Goal: Task Accomplishment & Management: Use online tool/utility

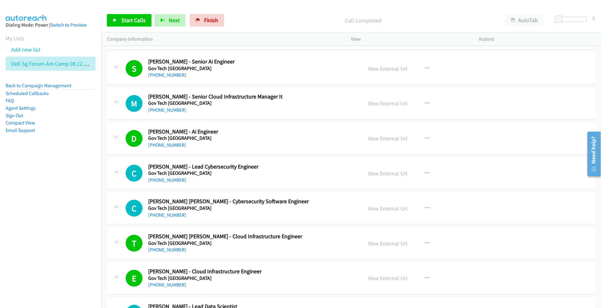
click at [38, 45] on li "Add new list" at bounding box center [56, 50] width 101 height 14
click at [37, 49] on link "Add new list" at bounding box center [25, 49] width 29 height 7
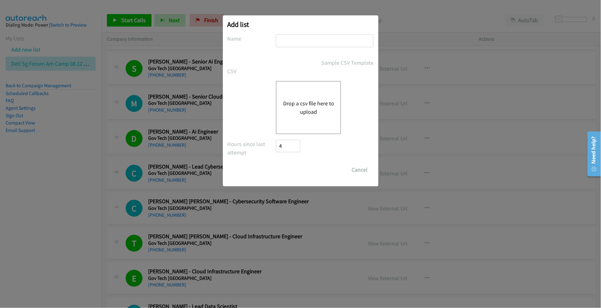
click at [297, 103] on button "Drop a csv file here to upload" at bounding box center [308, 107] width 51 height 17
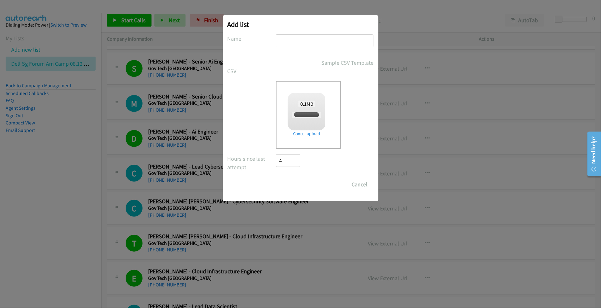
checkbox input "true"
click at [301, 41] on input "text" at bounding box center [325, 40] width 98 height 13
type input "Mediacom Dell 08.12"
click at [286, 185] on input "Save List" at bounding box center [292, 184] width 33 height 13
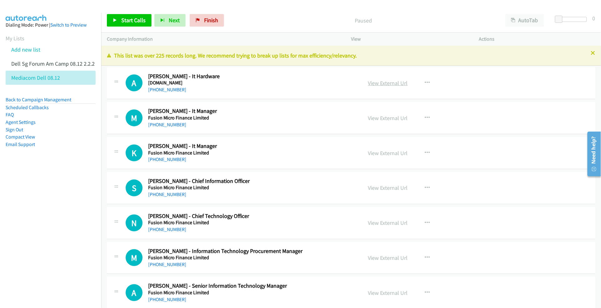
click at [375, 84] on link "View External Url" at bounding box center [388, 82] width 40 height 7
click at [68, 226] on nav "Dialing Mode: Power | Switch to Preview My Lists Add new list Dell Sg Forum Am …" at bounding box center [51, 167] width 102 height 308
click at [383, 117] on link "View External Url" at bounding box center [388, 117] width 40 height 7
click at [379, 153] on link "View External Url" at bounding box center [388, 153] width 40 height 7
click at [383, 191] on link "View External Url" at bounding box center [388, 187] width 40 height 7
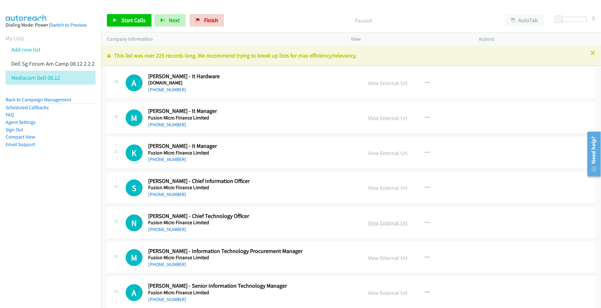
click at [371, 220] on link "View External Url" at bounding box center [388, 222] width 40 height 7
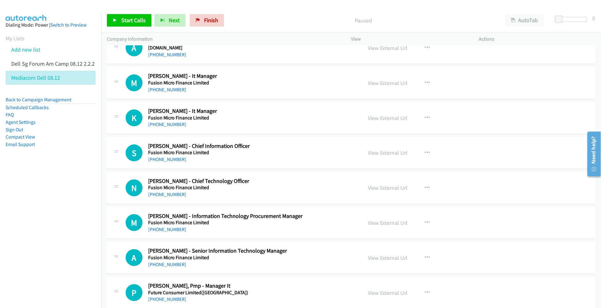
scroll to position [39, 0]
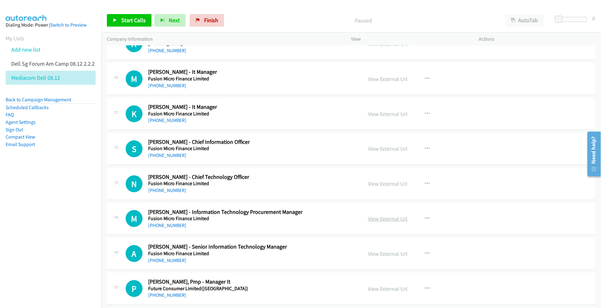
click at [370, 219] on link "View External Url" at bounding box center [388, 218] width 40 height 7
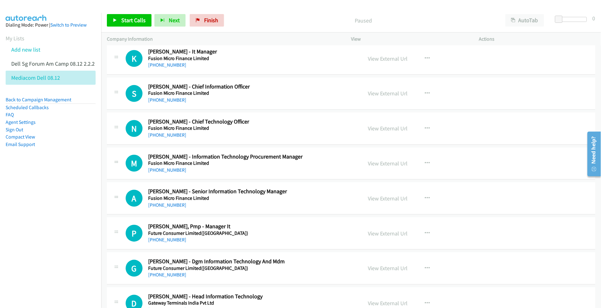
scroll to position [117, 0]
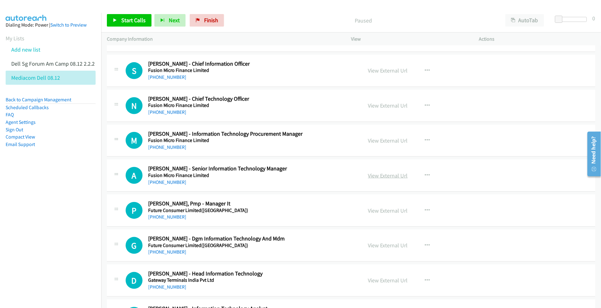
click at [381, 177] on link "View External Url" at bounding box center [388, 175] width 40 height 7
click at [392, 208] on link "View External Url" at bounding box center [388, 210] width 40 height 7
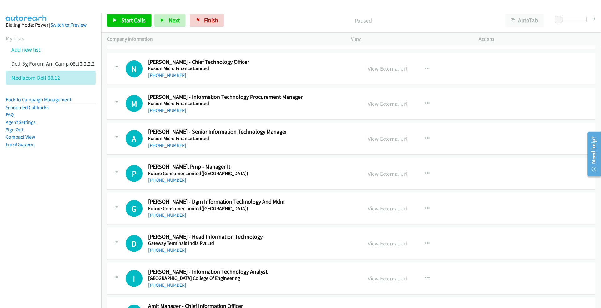
scroll to position [156, 0]
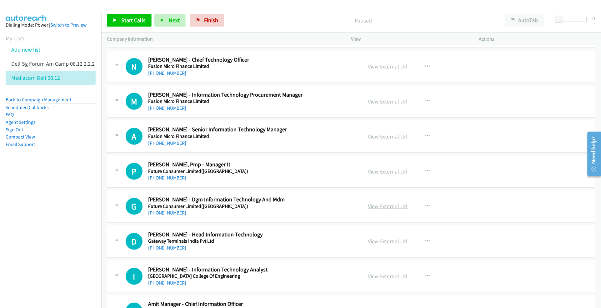
click at [382, 207] on link "View External Url" at bounding box center [388, 206] width 40 height 7
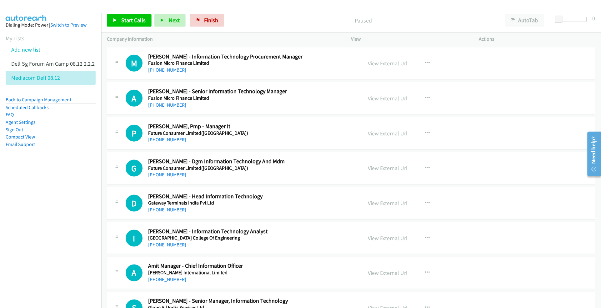
scroll to position [195, 0]
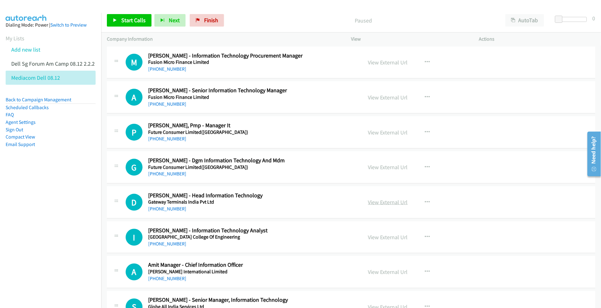
click at [372, 204] on link "View External Url" at bounding box center [388, 202] width 40 height 7
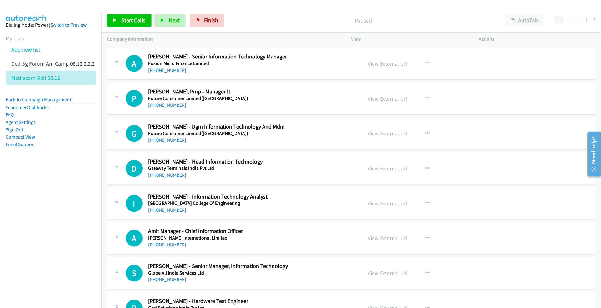
scroll to position [235, 0]
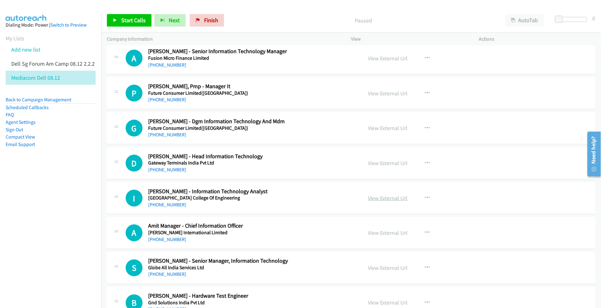
click at [383, 199] on link "View External Url" at bounding box center [388, 198] width 40 height 7
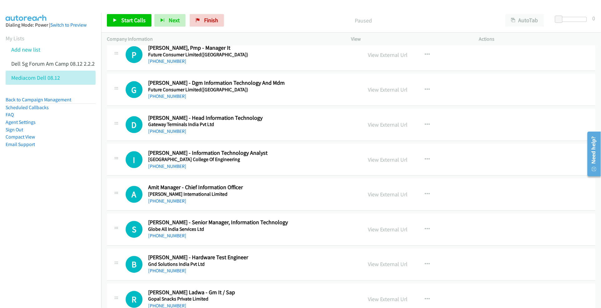
scroll to position [274, 0]
click at [379, 195] on link "View External Url" at bounding box center [388, 193] width 40 height 7
click at [376, 230] on link "View External Url" at bounding box center [388, 229] width 40 height 7
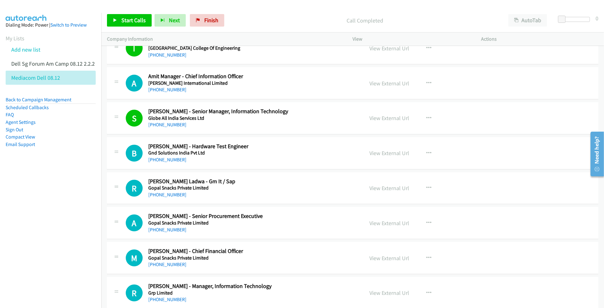
scroll to position [391, 0]
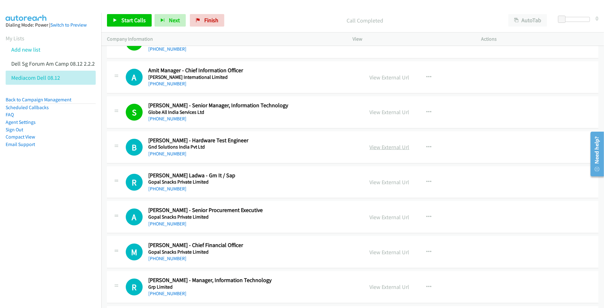
click at [373, 148] on link "View External Url" at bounding box center [390, 147] width 40 height 7
click at [376, 182] on link "View External Url" at bounding box center [390, 182] width 40 height 7
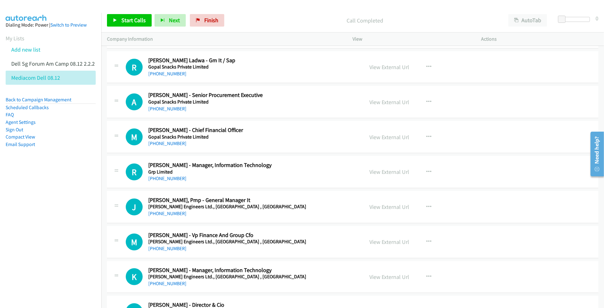
scroll to position [508, 0]
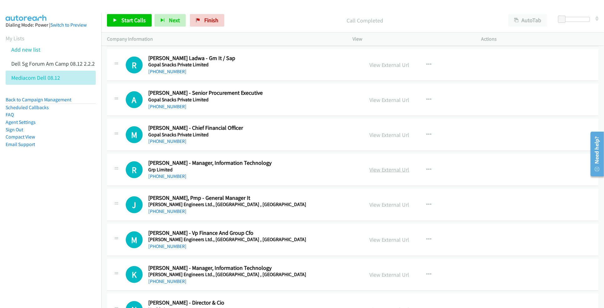
click at [393, 172] on link "View External Url" at bounding box center [390, 169] width 40 height 7
click at [376, 205] on link "View External Url" at bounding box center [390, 204] width 40 height 7
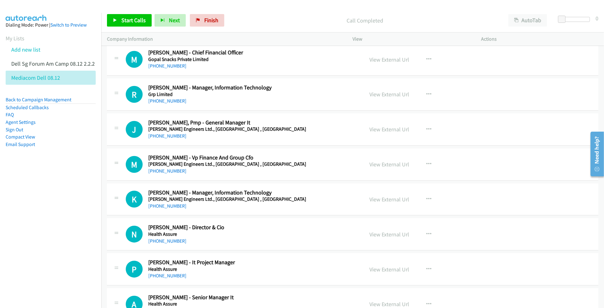
scroll to position [586, 0]
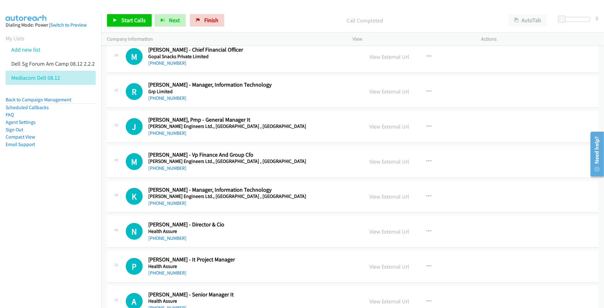
drag, startPoint x: 382, startPoint y: 199, endPoint x: 374, endPoint y: 236, distance: 38.3
click at [378, 197] on link "View External Url" at bounding box center [390, 196] width 40 height 7
click at [380, 232] on link "View External Url" at bounding box center [390, 231] width 40 height 7
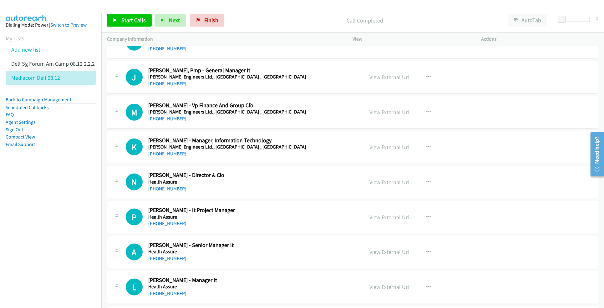
scroll to position [665, 0]
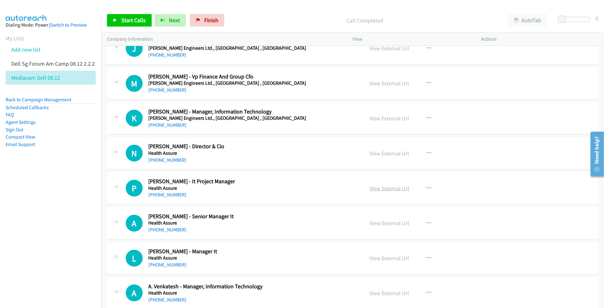
click at [384, 189] on link "View External Url" at bounding box center [390, 188] width 40 height 7
click at [378, 222] on link "View External Url" at bounding box center [390, 223] width 40 height 7
click at [375, 258] on link "View External Url" at bounding box center [390, 258] width 40 height 7
click at [379, 294] on link "View External Url" at bounding box center [390, 293] width 40 height 7
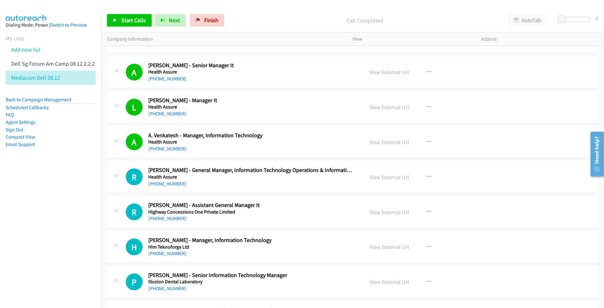
scroll to position [821, 0]
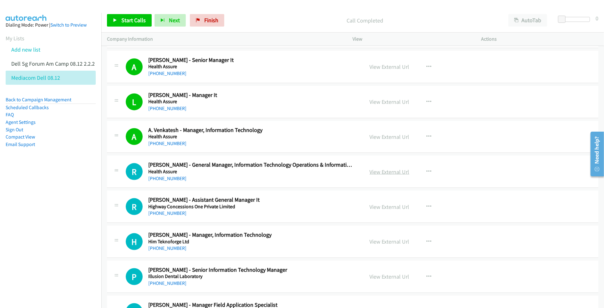
click at [384, 174] on link "View External Url" at bounding box center [390, 171] width 40 height 7
click at [383, 205] on link "View External Url" at bounding box center [390, 206] width 40 height 7
click at [381, 243] on link "View External Url" at bounding box center [390, 241] width 40 height 7
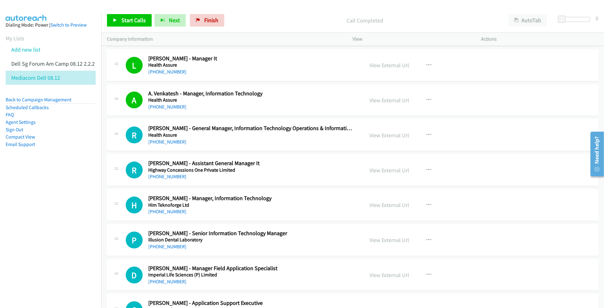
scroll to position [899, 0]
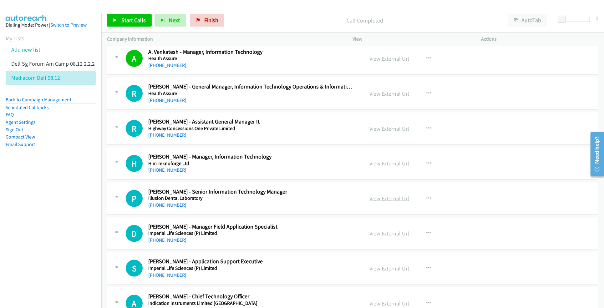
click at [378, 202] on link "View External Url" at bounding box center [390, 198] width 40 height 7
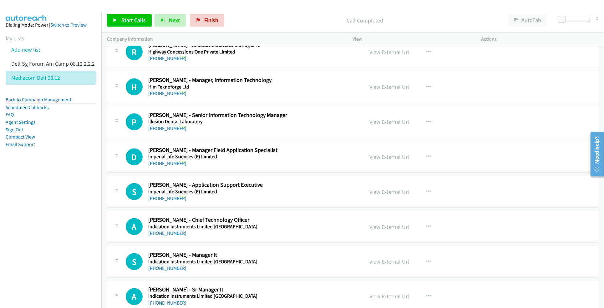
scroll to position [977, 0]
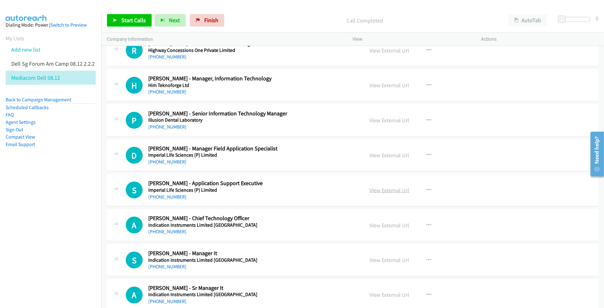
click at [382, 194] on link "View External Url" at bounding box center [390, 190] width 40 height 7
click at [384, 226] on link "View External Url" at bounding box center [390, 225] width 40 height 7
click at [378, 261] on link "View External Url" at bounding box center [390, 259] width 40 height 7
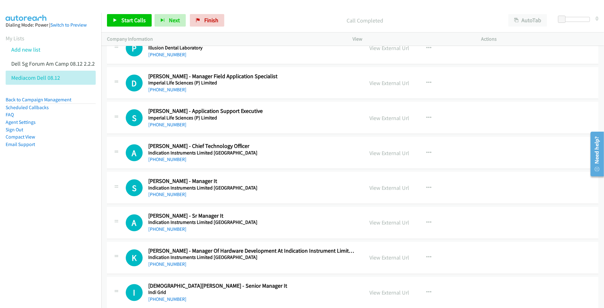
scroll to position [1056, 0]
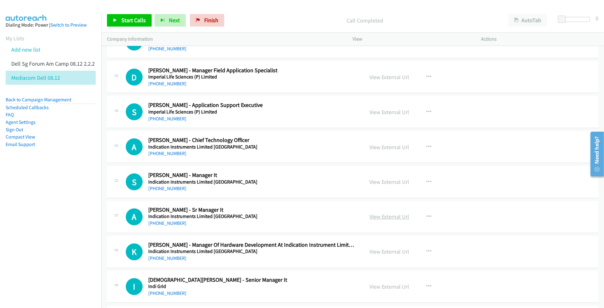
click at [373, 219] on link "View External Url" at bounding box center [390, 216] width 40 height 7
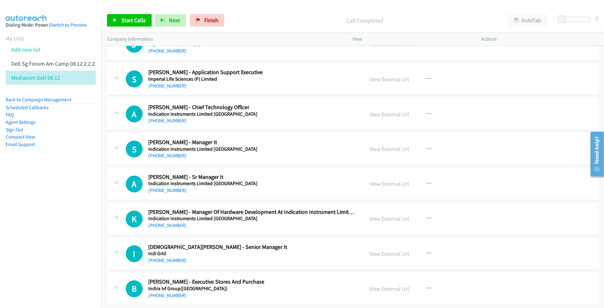
scroll to position [1095, 0]
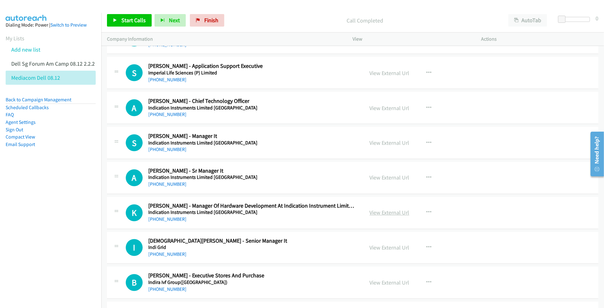
click at [376, 215] on link "View External Url" at bounding box center [390, 212] width 40 height 7
click at [373, 250] on link "View External Url" at bounding box center [390, 247] width 40 height 7
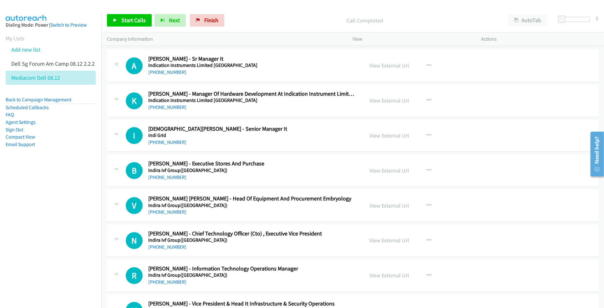
scroll to position [1212, 0]
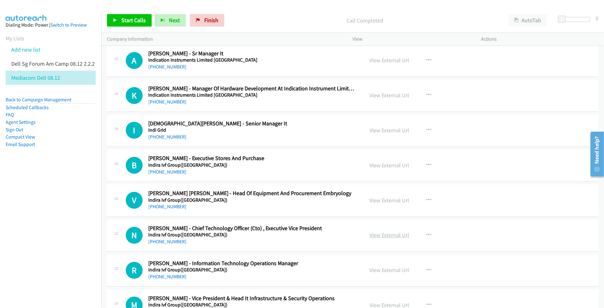
click at [387, 239] on link "View External Url" at bounding box center [390, 235] width 40 height 7
click at [390, 270] on link "View External Url" at bounding box center [390, 270] width 40 height 7
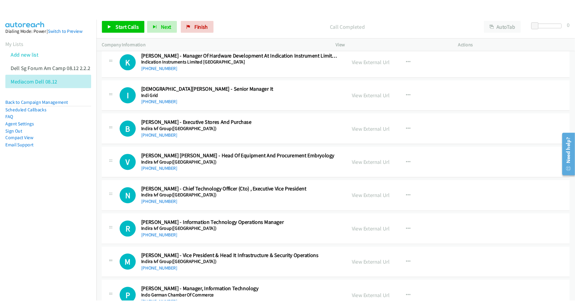
scroll to position [1251, 0]
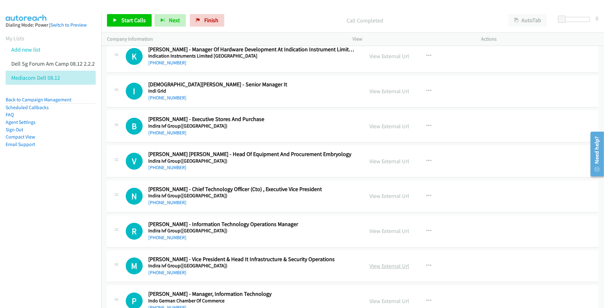
click at [380, 268] on link "View External Url" at bounding box center [390, 266] width 40 height 7
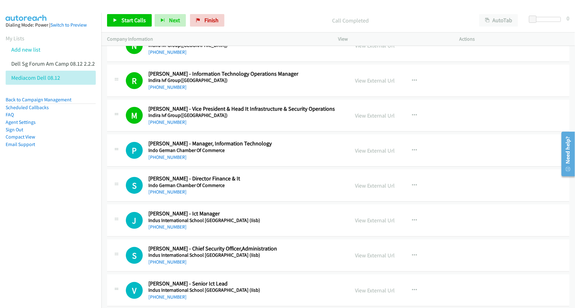
scroll to position [1408, 0]
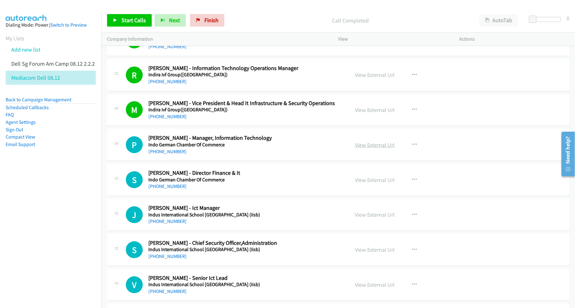
click at [371, 146] on link "View External Url" at bounding box center [375, 144] width 40 height 7
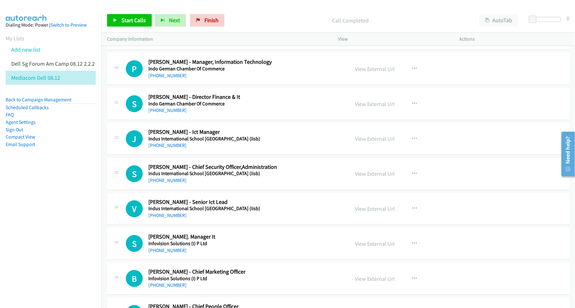
scroll to position [1486, 0]
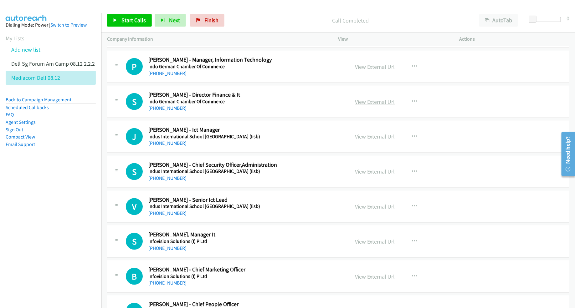
click at [370, 105] on link "View External Url" at bounding box center [375, 101] width 40 height 7
click at [360, 136] on link "View External Url" at bounding box center [375, 136] width 40 height 7
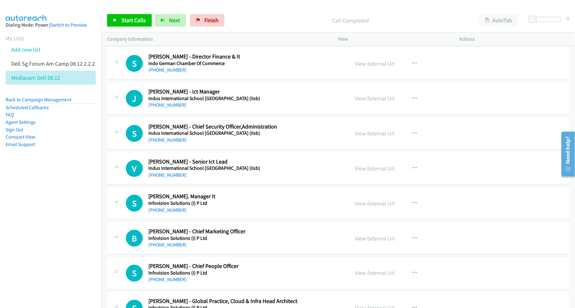
scroll to position [1525, 0]
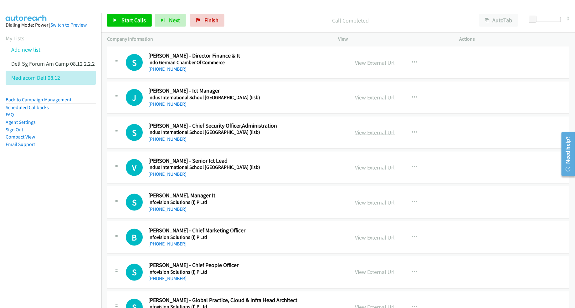
click at [368, 133] on link "View External Url" at bounding box center [375, 132] width 40 height 7
click at [369, 171] on link "View External Url" at bounding box center [375, 167] width 40 height 7
click at [372, 205] on link "View External Url" at bounding box center [375, 202] width 40 height 7
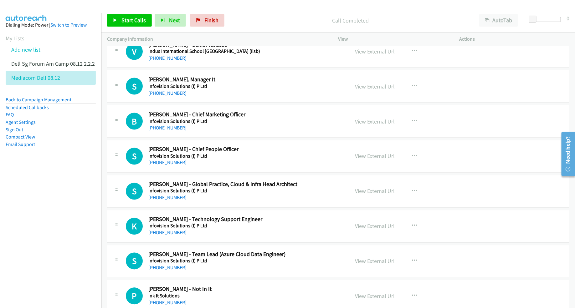
scroll to position [1642, 0]
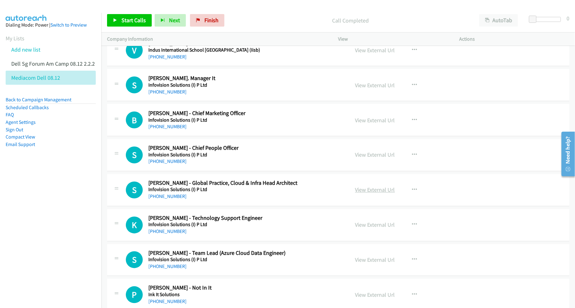
click at [356, 193] on link "View External Url" at bounding box center [375, 189] width 40 height 7
click at [362, 227] on link "View External Url" at bounding box center [375, 224] width 40 height 7
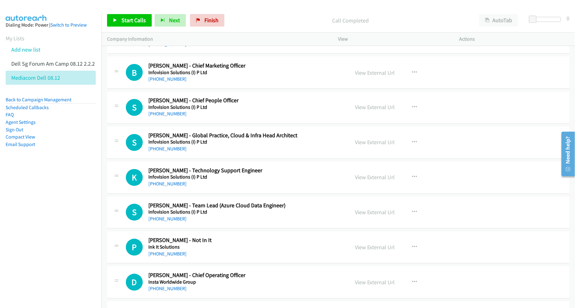
scroll to position [1720, 0]
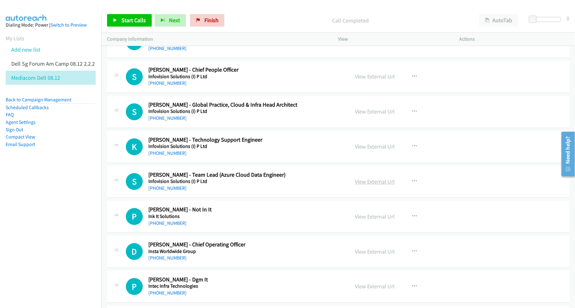
click at [368, 183] on link "View External Url" at bounding box center [375, 181] width 40 height 7
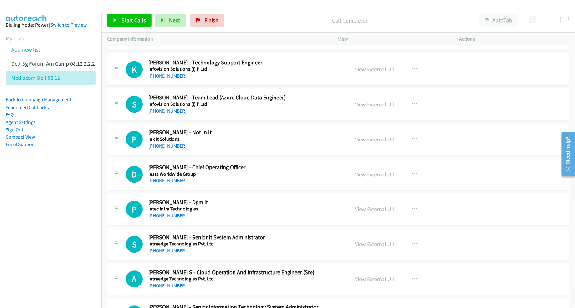
scroll to position [1799, 0]
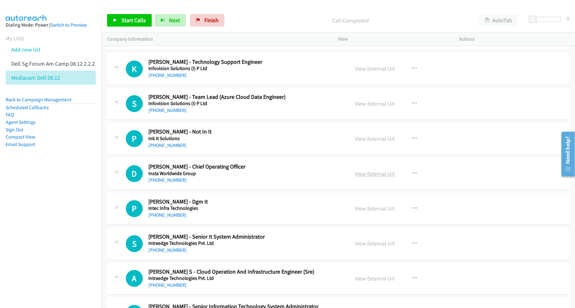
click at [368, 176] on link "View External Url" at bounding box center [375, 173] width 40 height 7
click at [365, 210] on link "View External Url" at bounding box center [375, 208] width 40 height 7
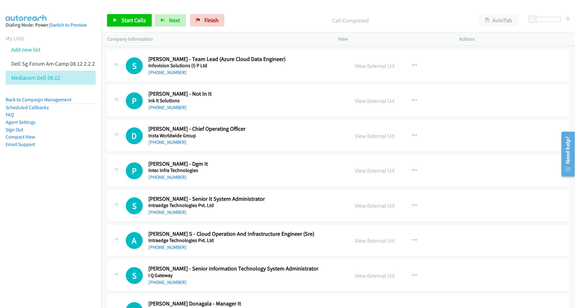
scroll to position [1838, 0]
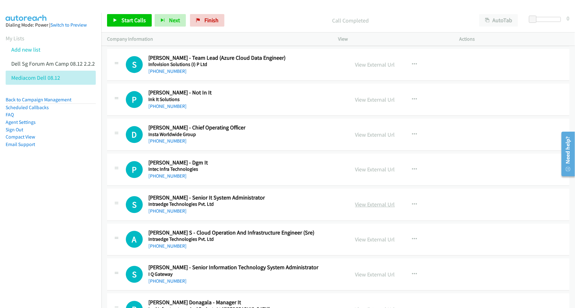
click at [360, 205] on link "View External Url" at bounding box center [375, 204] width 40 height 7
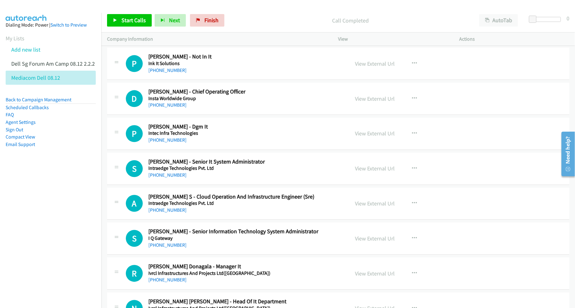
scroll to position [1877, 0]
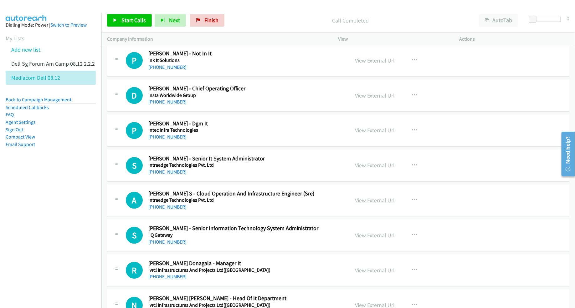
click at [365, 201] on link "View External Url" at bounding box center [375, 200] width 40 height 7
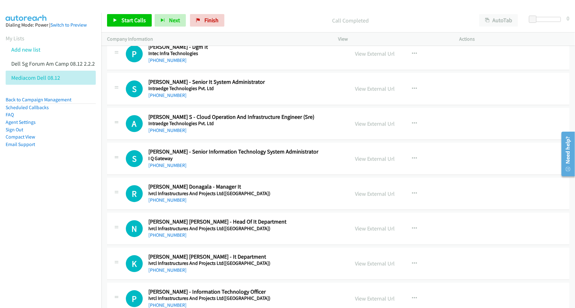
scroll to position [1955, 0]
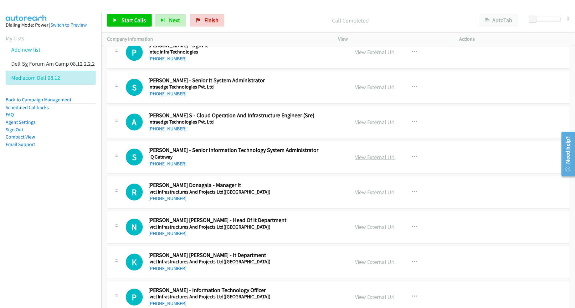
click at [366, 161] on link "View External Url" at bounding box center [375, 157] width 40 height 7
click at [361, 193] on link "View External Url" at bounding box center [375, 192] width 40 height 7
click at [358, 231] on link "View External Url" at bounding box center [375, 226] width 40 height 7
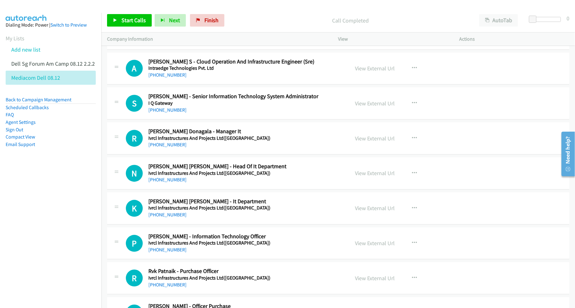
scroll to position [2033, 0]
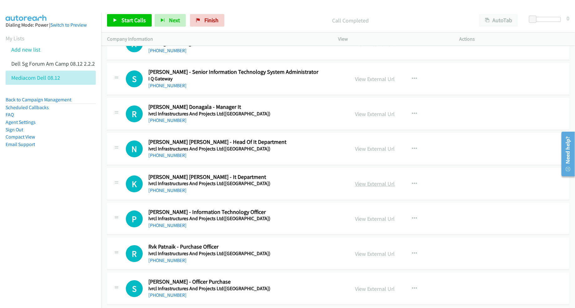
click at [373, 187] on link "View External Url" at bounding box center [375, 183] width 40 height 7
click at [362, 221] on link "View External Url" at bounding box center [375, 218] width 40 height 7
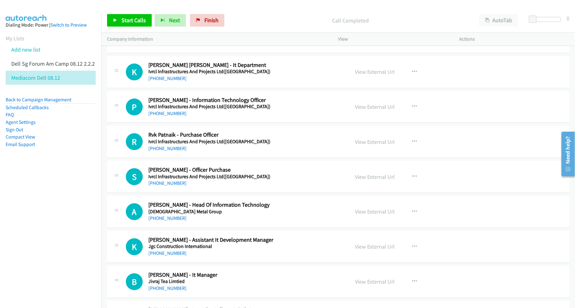
scroll to position [2150, 0]
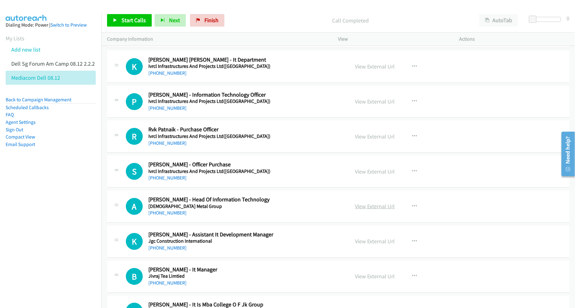
click at [376, 210] on link "View External Url" at bounding box center [375, 206] width 40 height 7
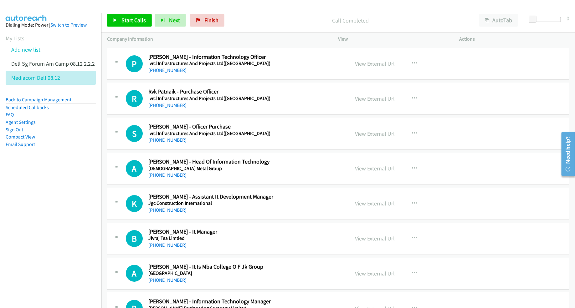
scroll to position [2189, 0]
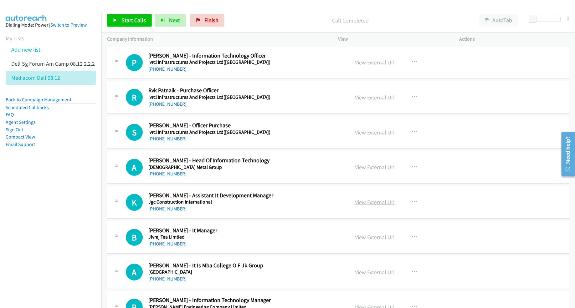
click at [365, 204] on link "View External Url" at bounding box center [375, 202] width 40 height 7
click at [362, 240] on link "View External Url" at bounding box center [375, 237] width 40 height 7
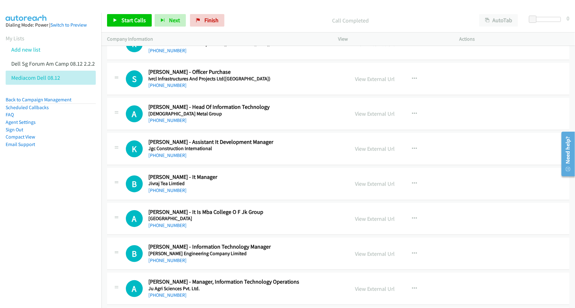
scroll to position [2268, 0]
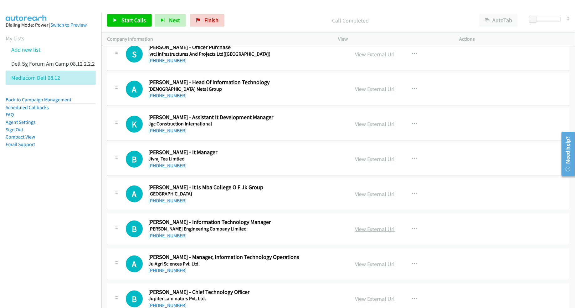
click at [366, 231] on link "View External Url" at bounding box center [375, 229] width 40 height 7
click at [369, 266] on link "View External Url" at bounding box center [375, 264] width 40 height 7
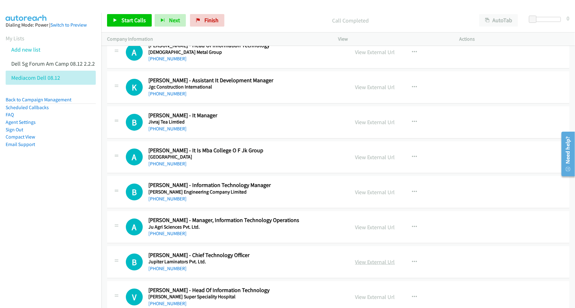
scroll to position [2307, 0]
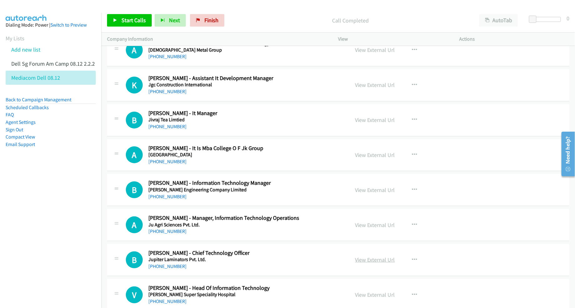
click at [363, 262] on link "View External Url" at bounding box center [375, 259] width 40 height 7
drag, startPoint x: 378, startPoint y: 298, endPoint x: 376, endPoint y: 294, distance: 4.1
click at [371, 298] on link "View External Url" at bounding box center [375, 294] width 40 height 7
